Goal: Information Seeking & Learning: Understand process/instructions

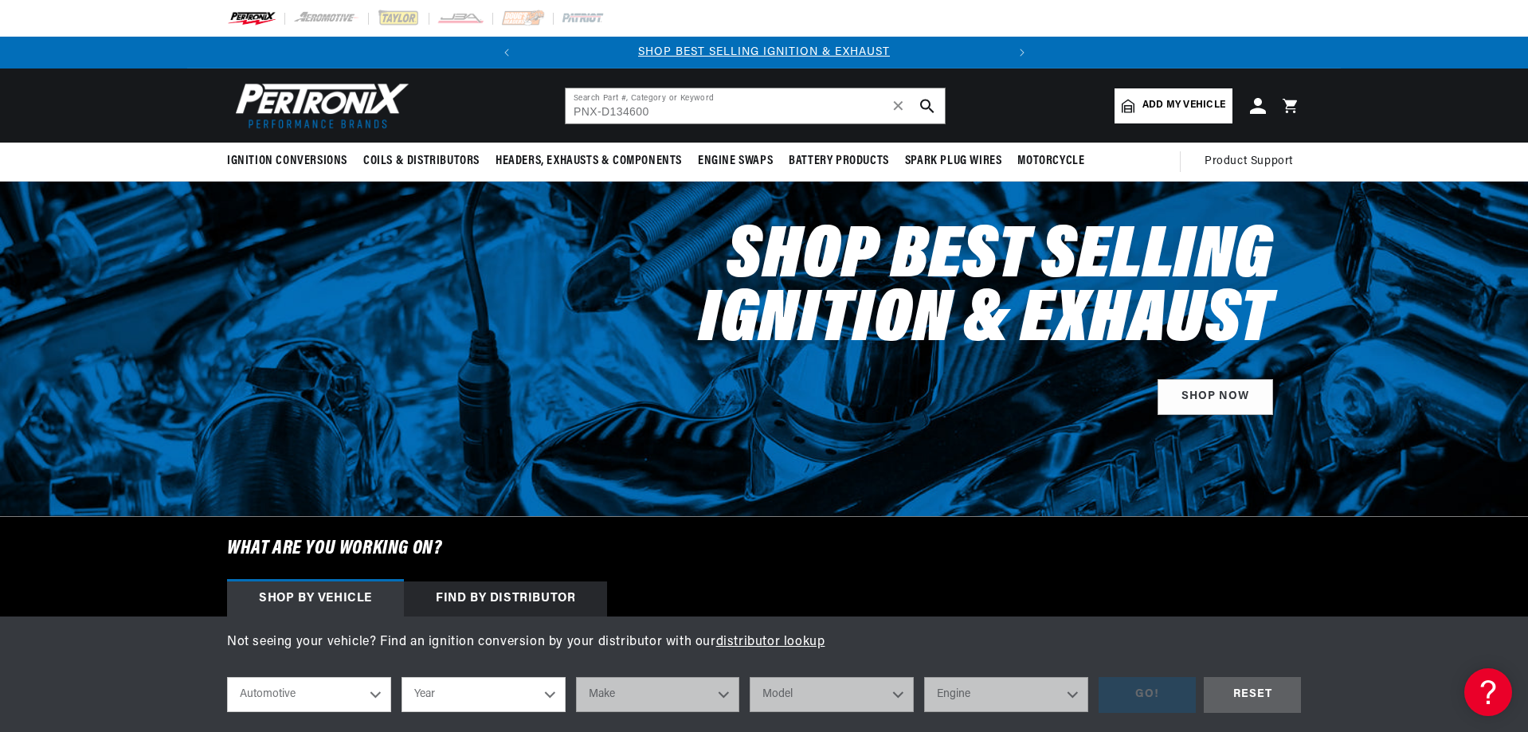
click at [604, 112] on input "PNX-D134600" at bounding box center [755, 105] width 379 height 35
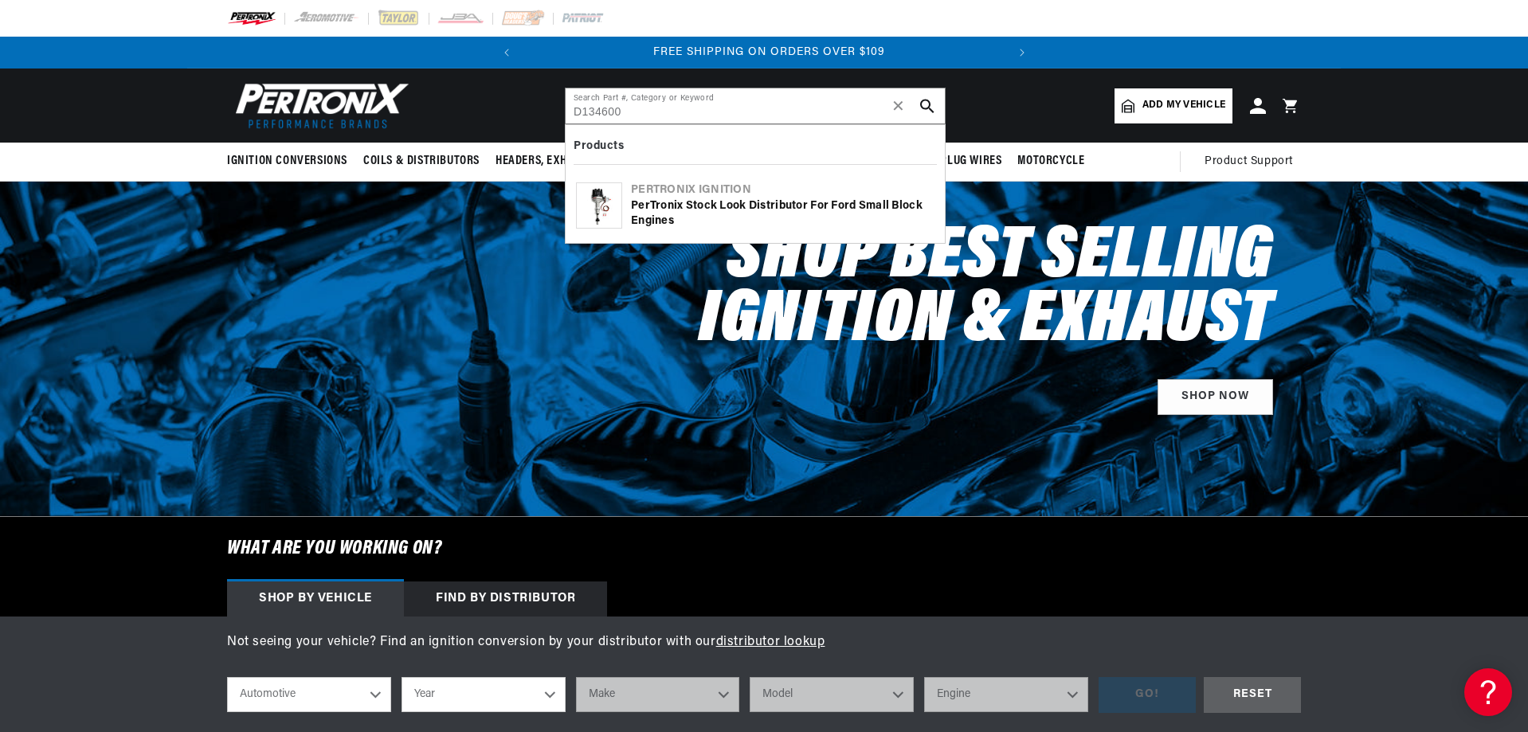
scroll to position [0, 483]
type input "D134600"
click at [605, 203] on img at bounding box center [599, 205] width 45 height 45
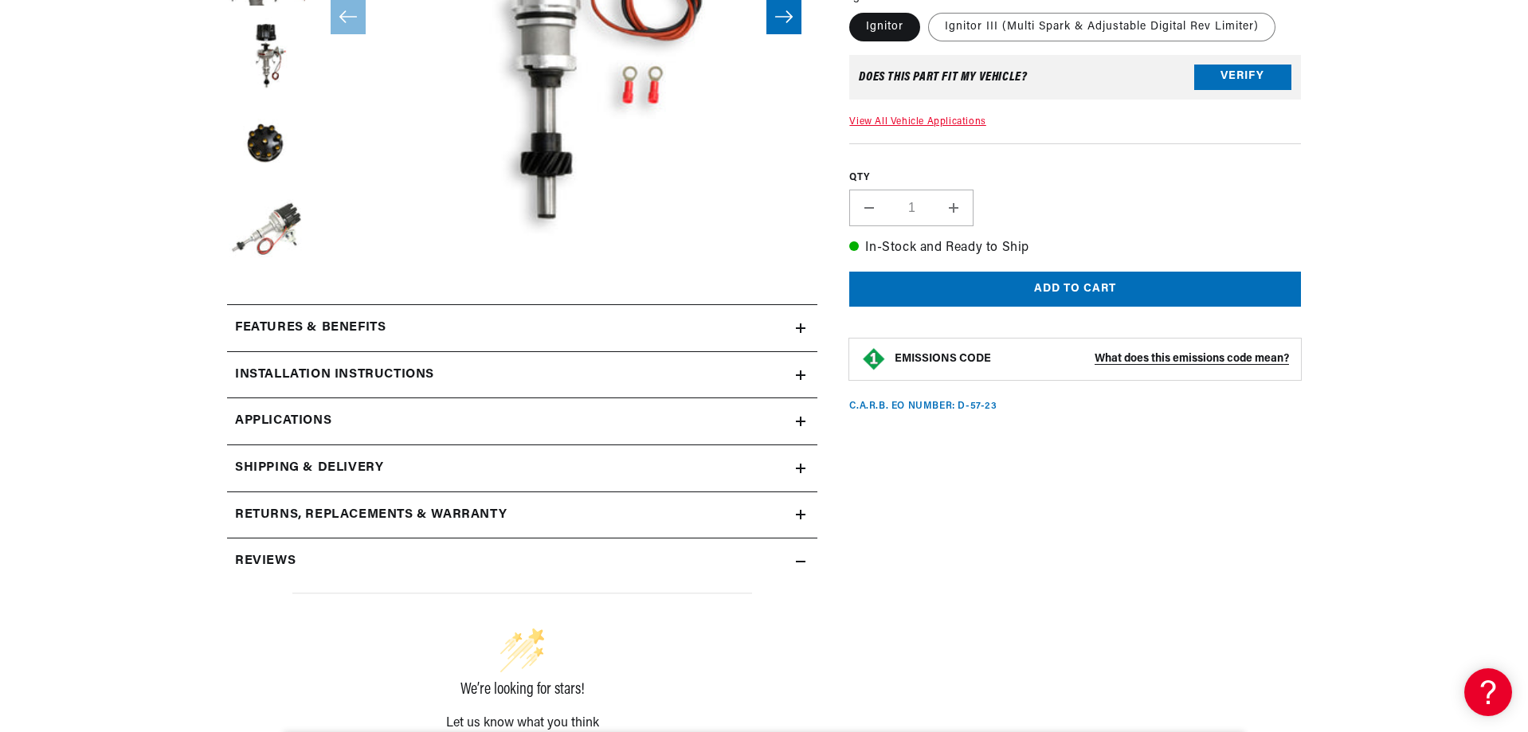
scroll to position [0, 483]
click at [310, 510] on h2 "Returns, Replacements & Warranty" at bounding box center [371, 515] width 272 height 21
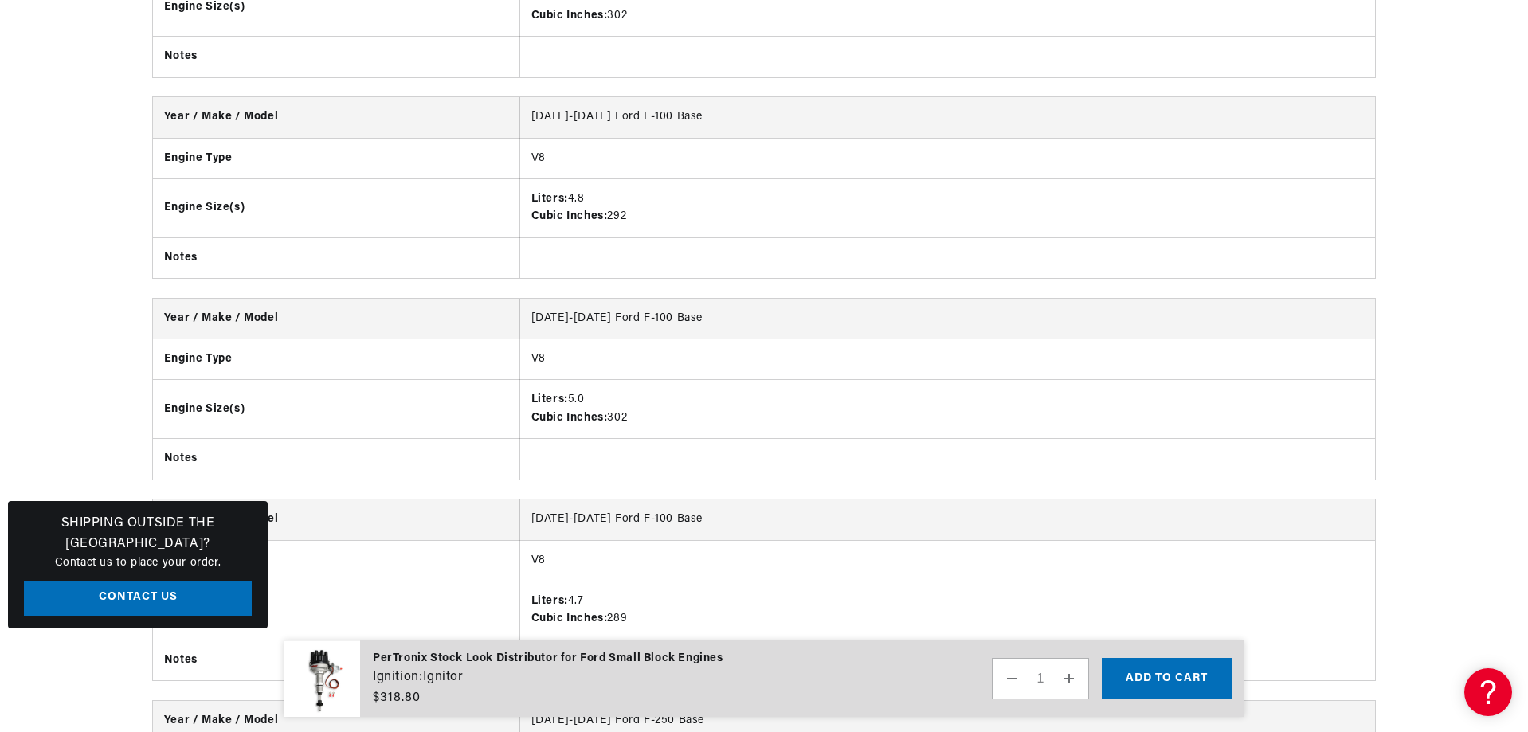
scroll to position [11794, 0]
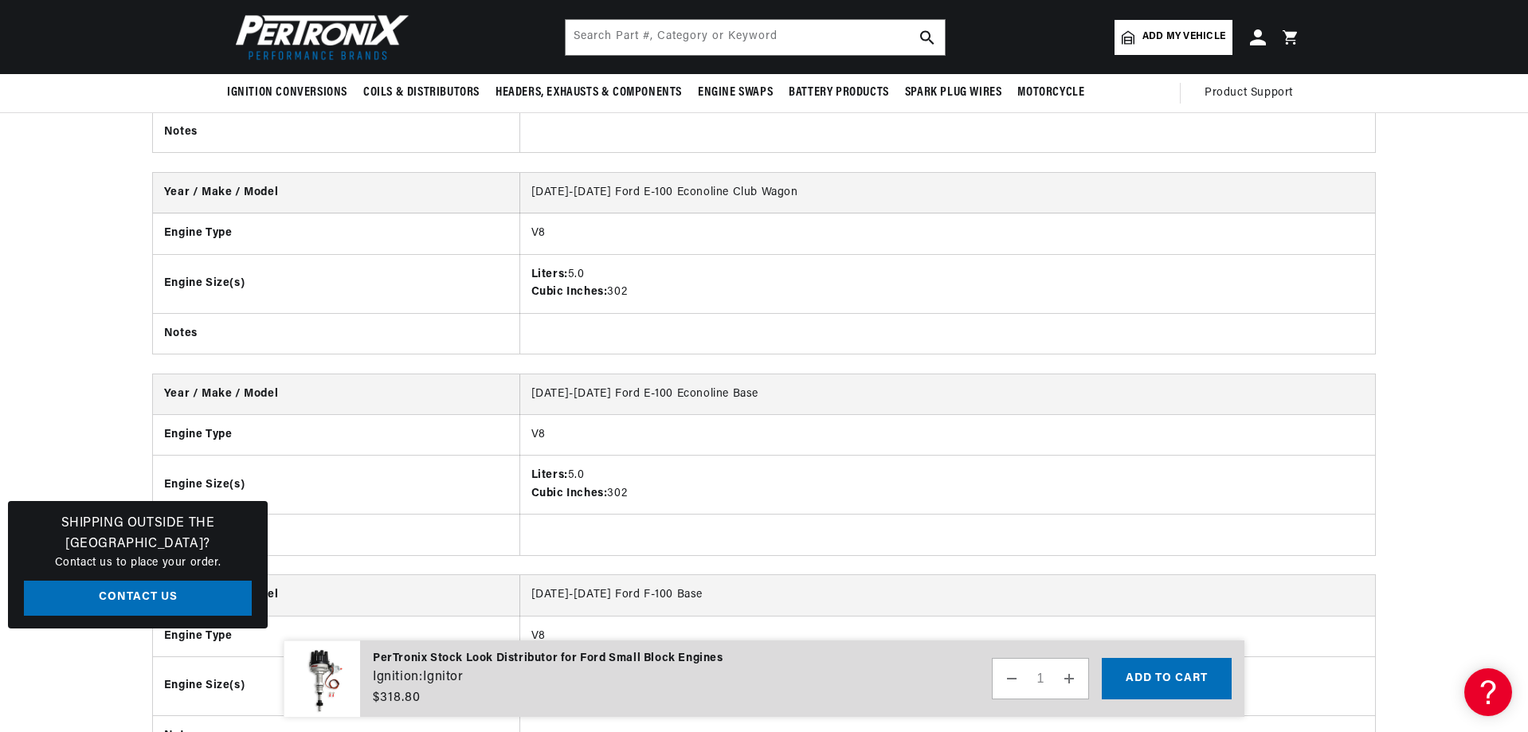
click at [332, 42] on img at bounding box center [318, 37] width 183 height 55
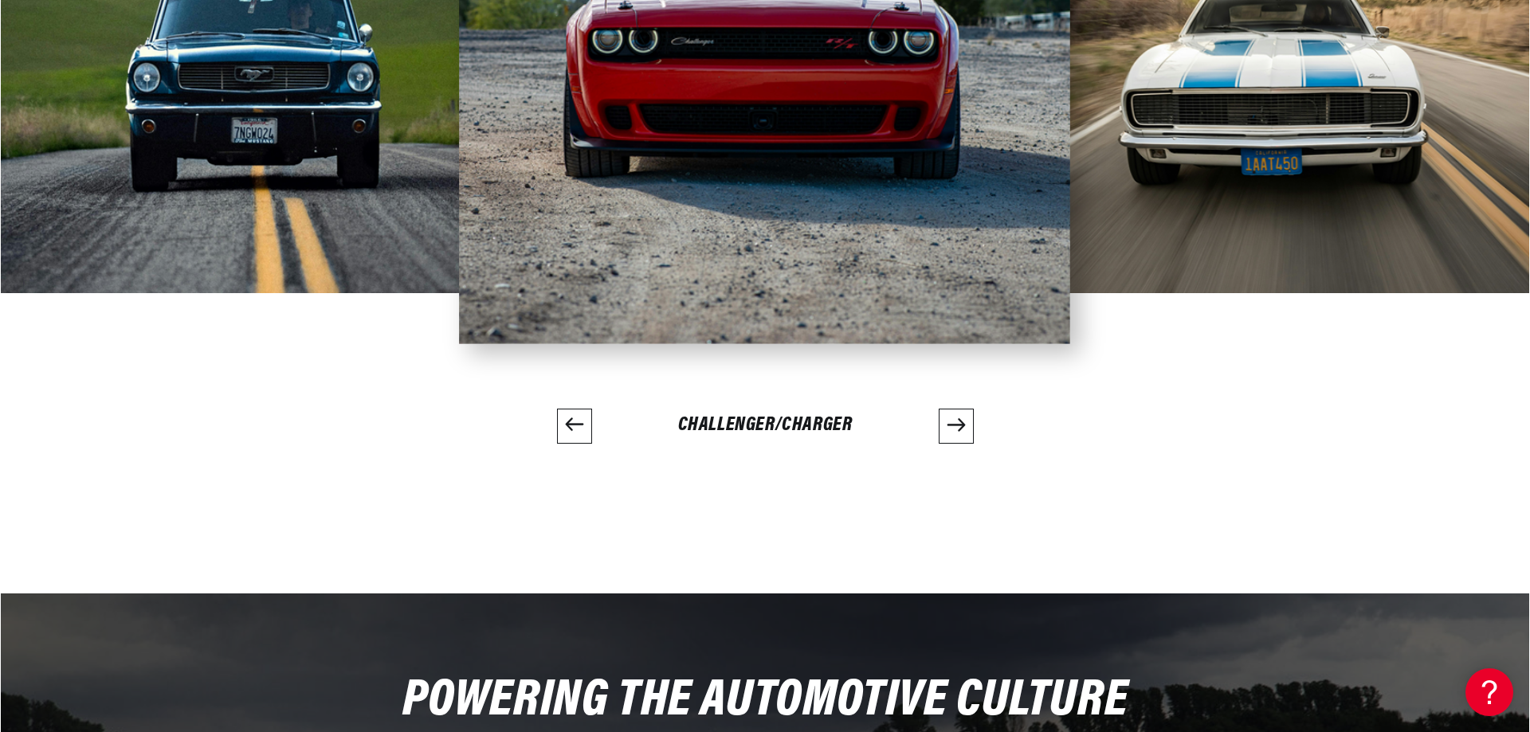
scroll to position [4303, 0]
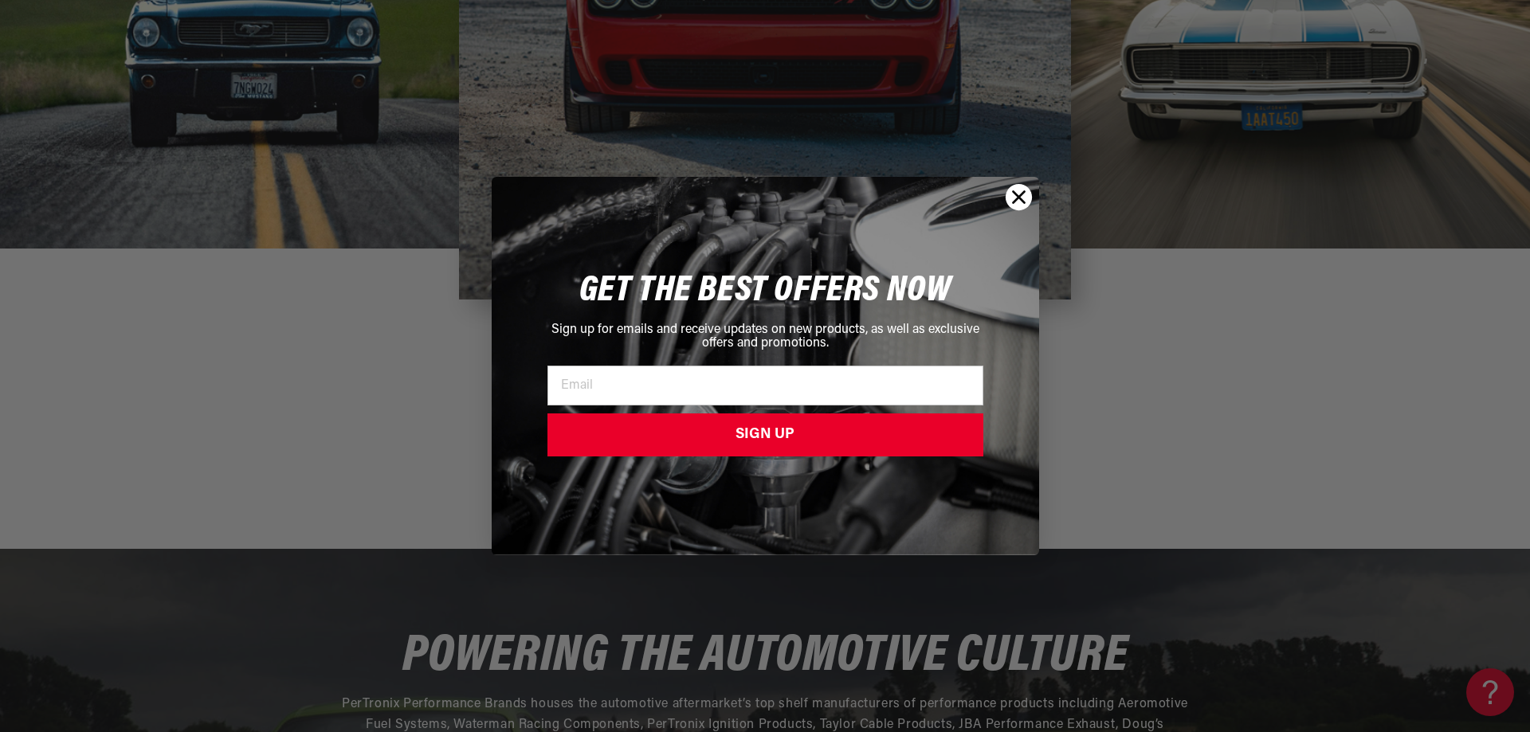
click at [1026, 191] on circle "Close dialog" at bounding box center [1018, 197] width 26 height 26
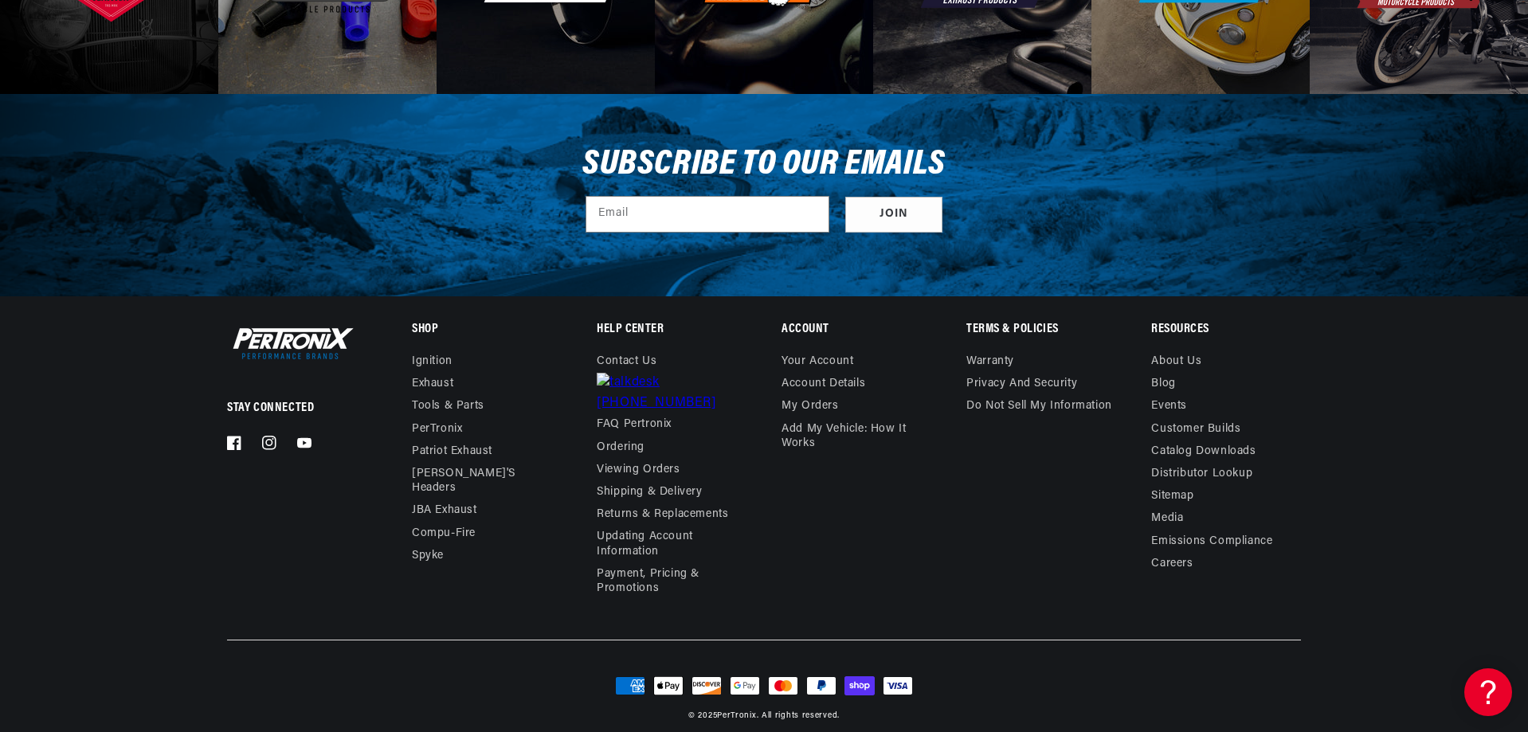
scroll to position [0, 0]
click at [990, 361] on link "Warranty" at bounding box center [991, 364] width 48 height 18
